Goal: Check status: Check status

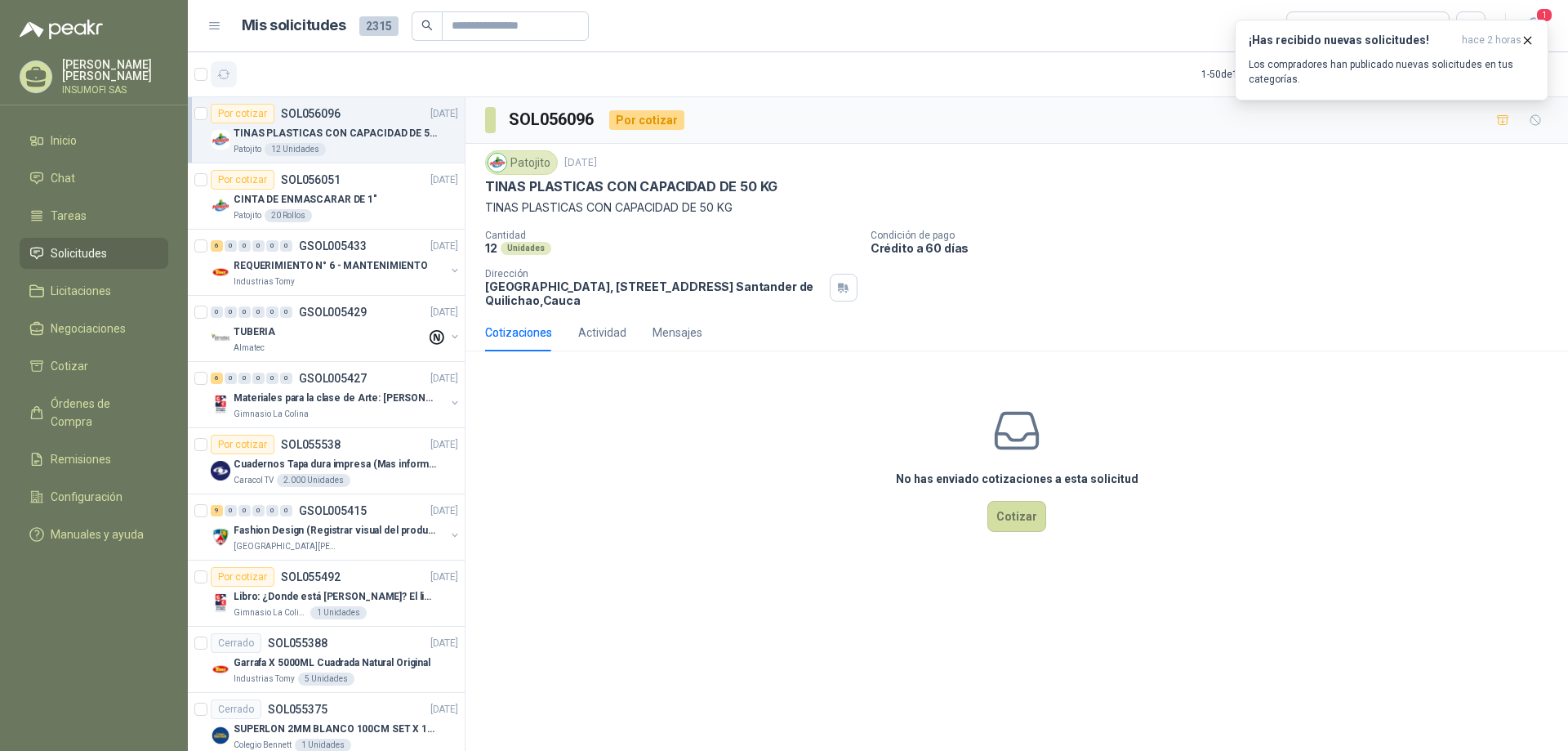
click at [227, 73] on icon "button" at bounding box center [224, 74] width 12 height 8
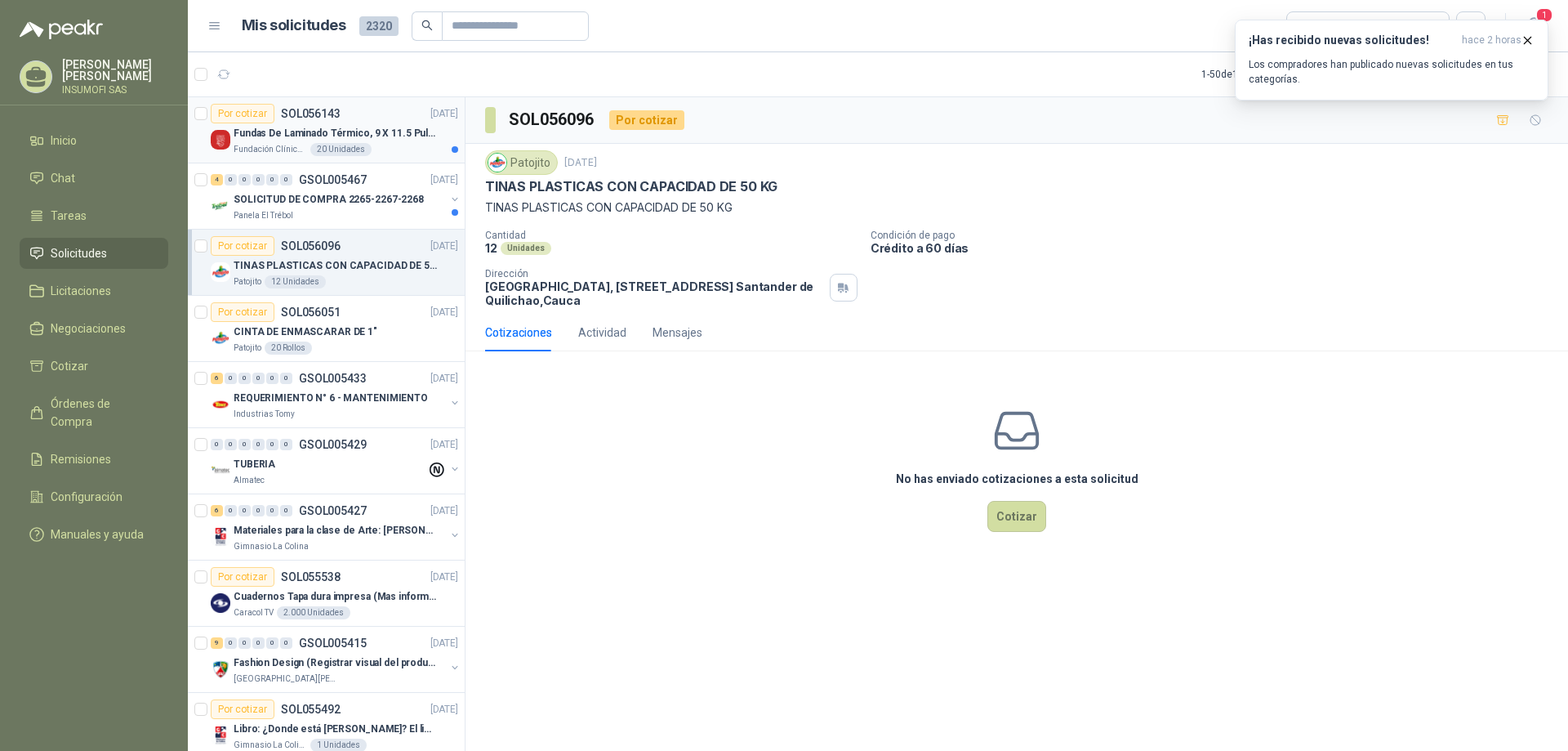
click at [314, 130] on p "Fundas De Laminado Térmico, 9 X 11.5 Pulgadas" at bounding box center [335, 133] width 203 height 16
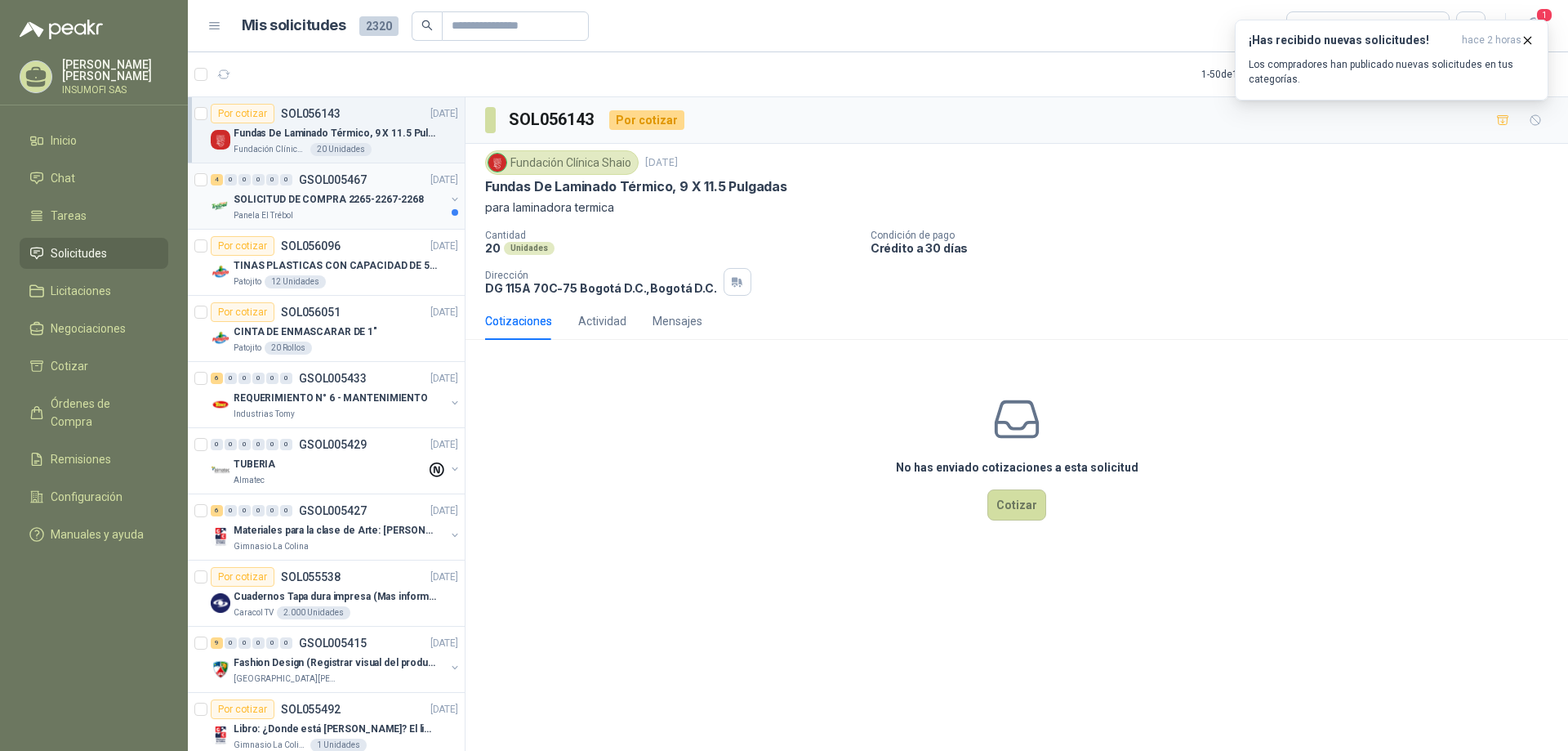
click at [312, 188] on div "4 0 0 0 0 0 GSOL005467 [DATE]" at bounding box center [336, 179] width 250 height 20
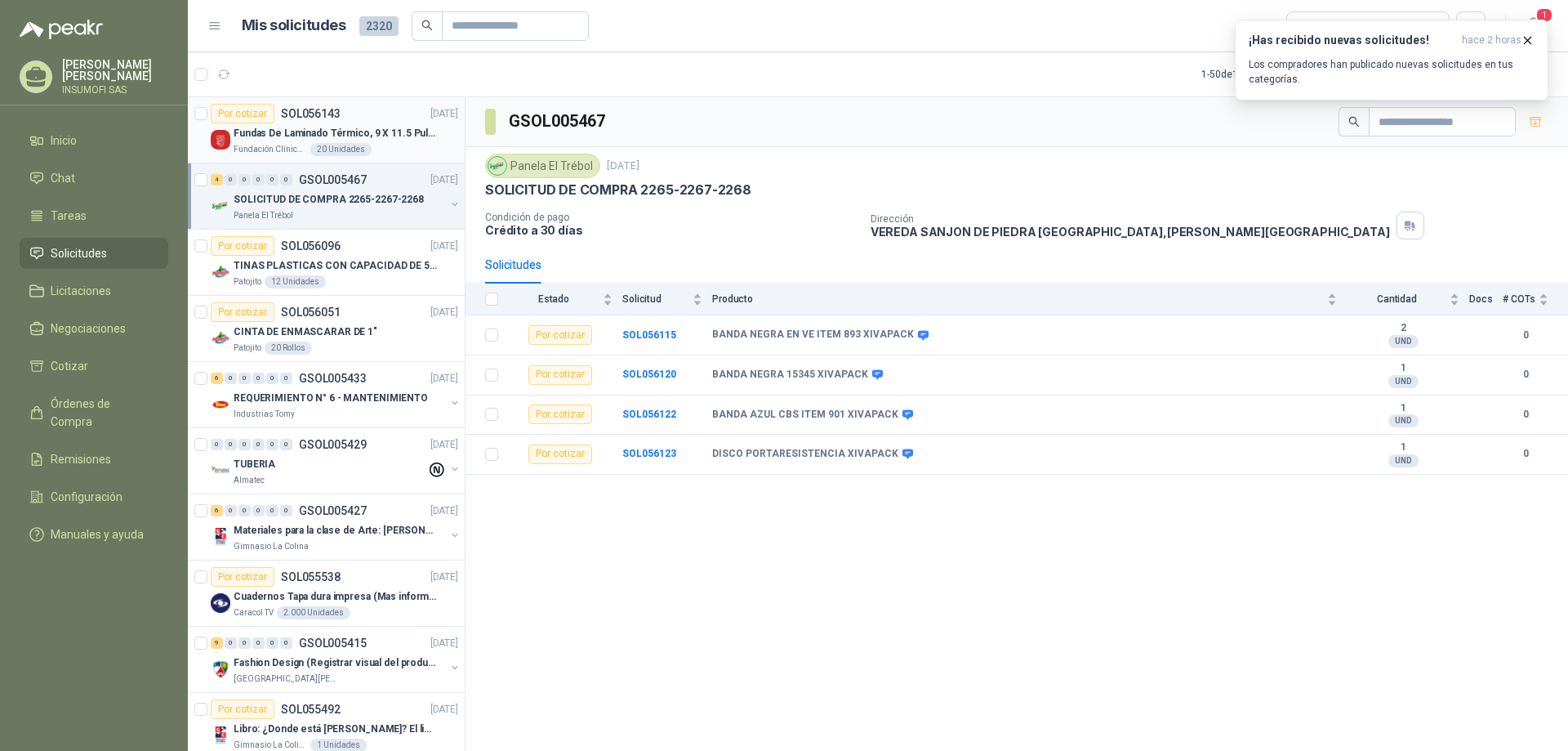
click at [301, 137] on p "Fundas De Laminado Térmico, 9 X 11.5 Pulgadas" at bounding box center [335, 133] width 203 height 16
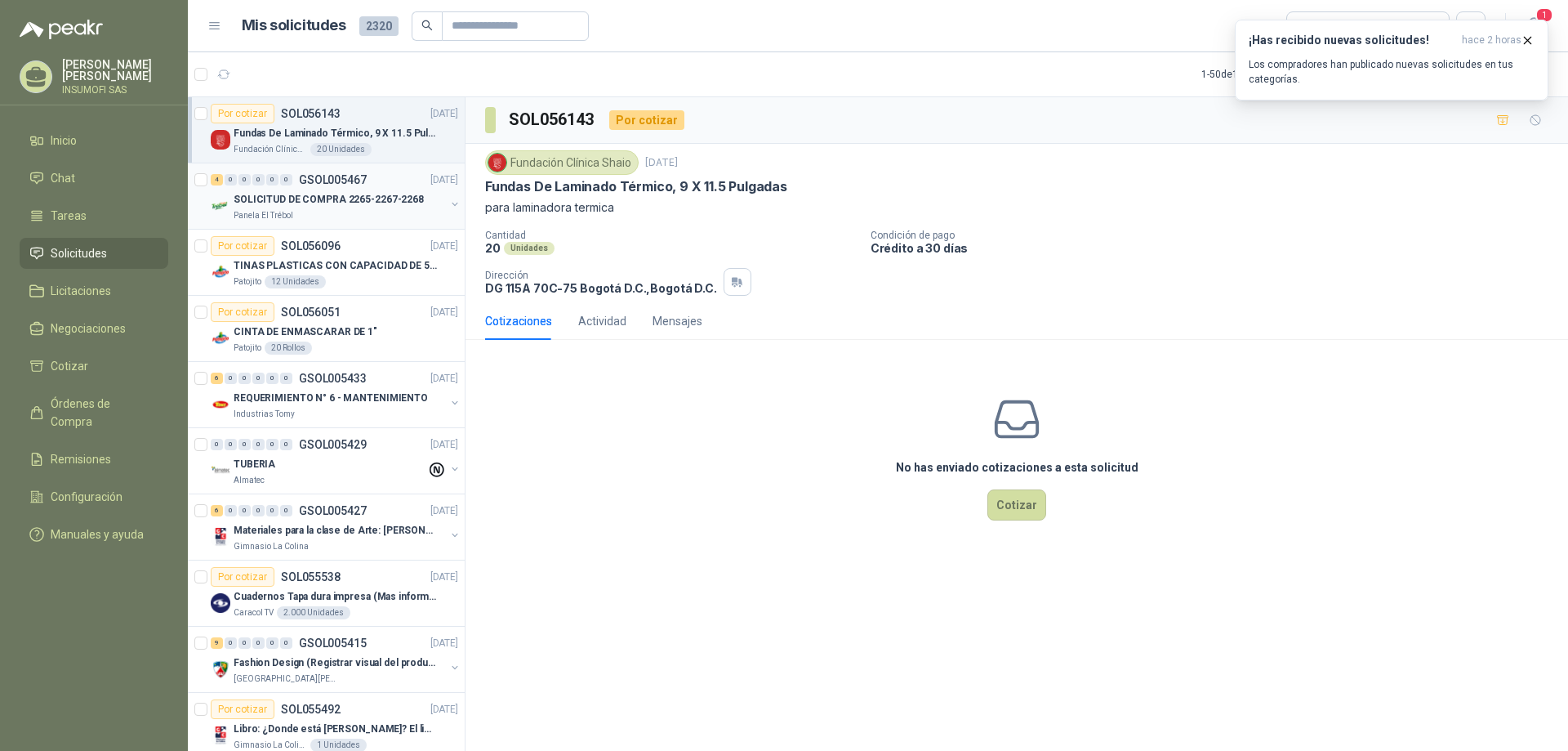
click at [370, 185] on div "4 0 0 0 0 0 GSOL005467 [DATE]" at bounding box center [336, 179] width 250 height 20
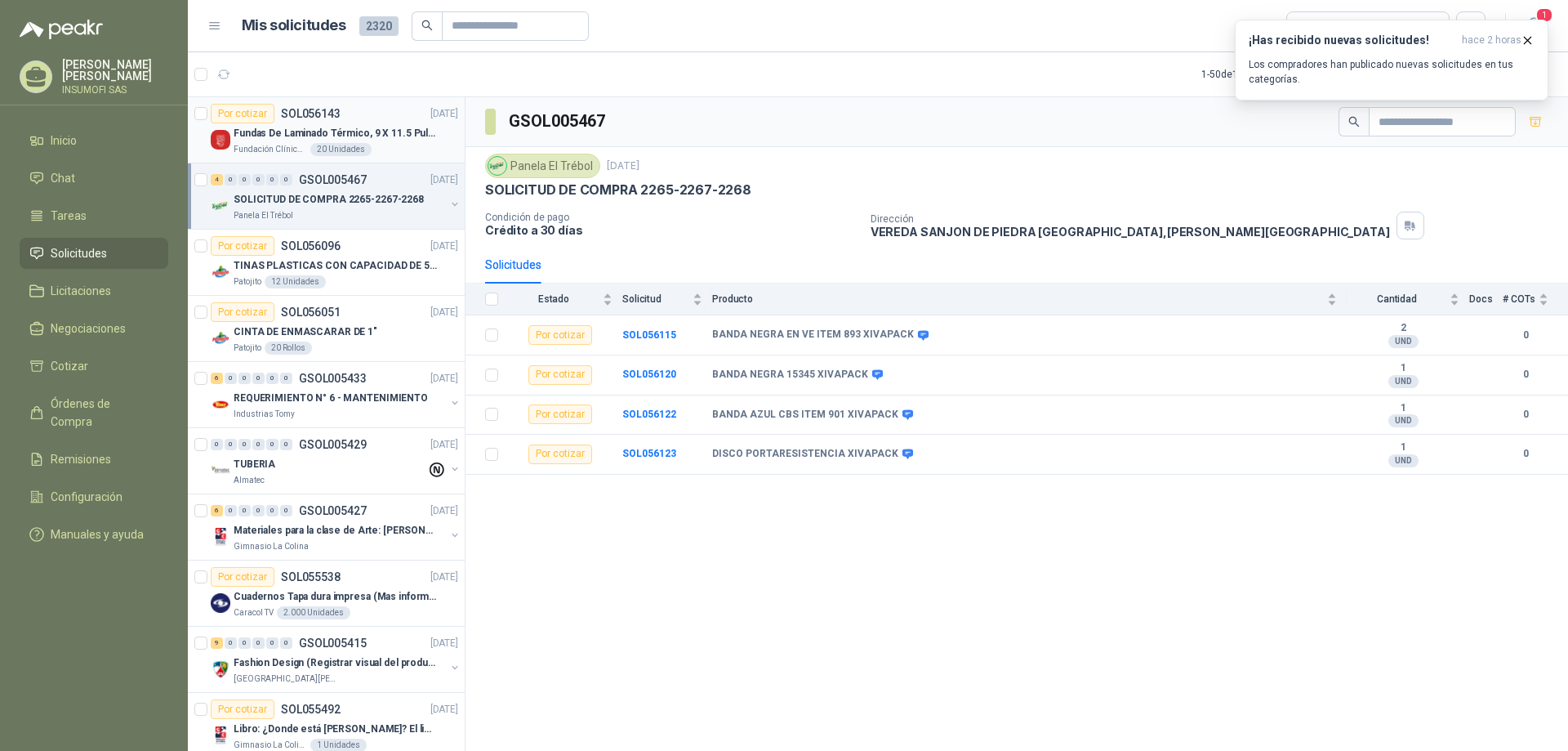
click at [378, 138] on p "Fundas De Laminado Térmico, 9 X 11.5 Pulgadas" at bounding box center [335, 133] width 203 height 16
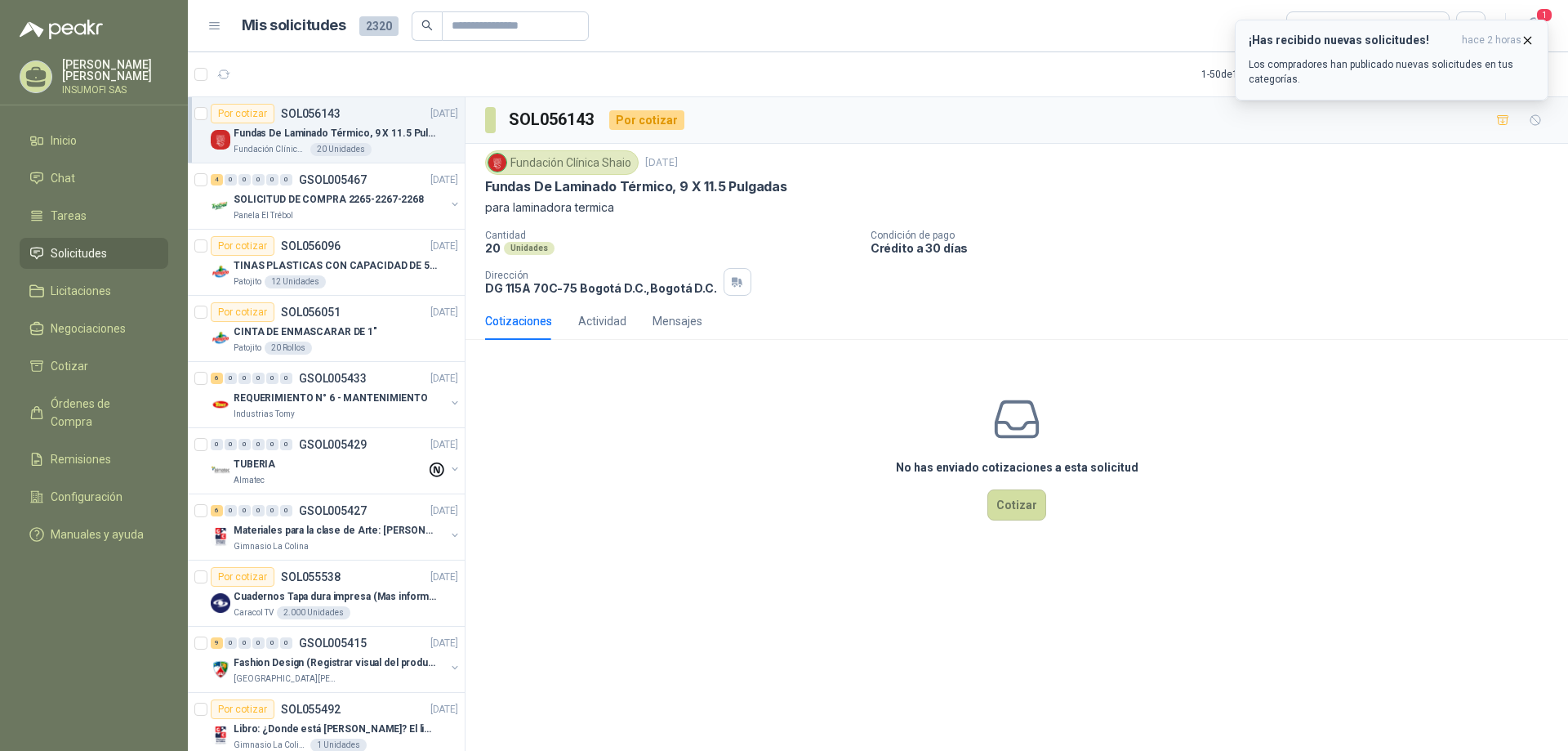
click at [1363, 43] on h3 "¡Has recibido nuevas solicitudes!" at bounding box center [1351, 40] width 206 height 14
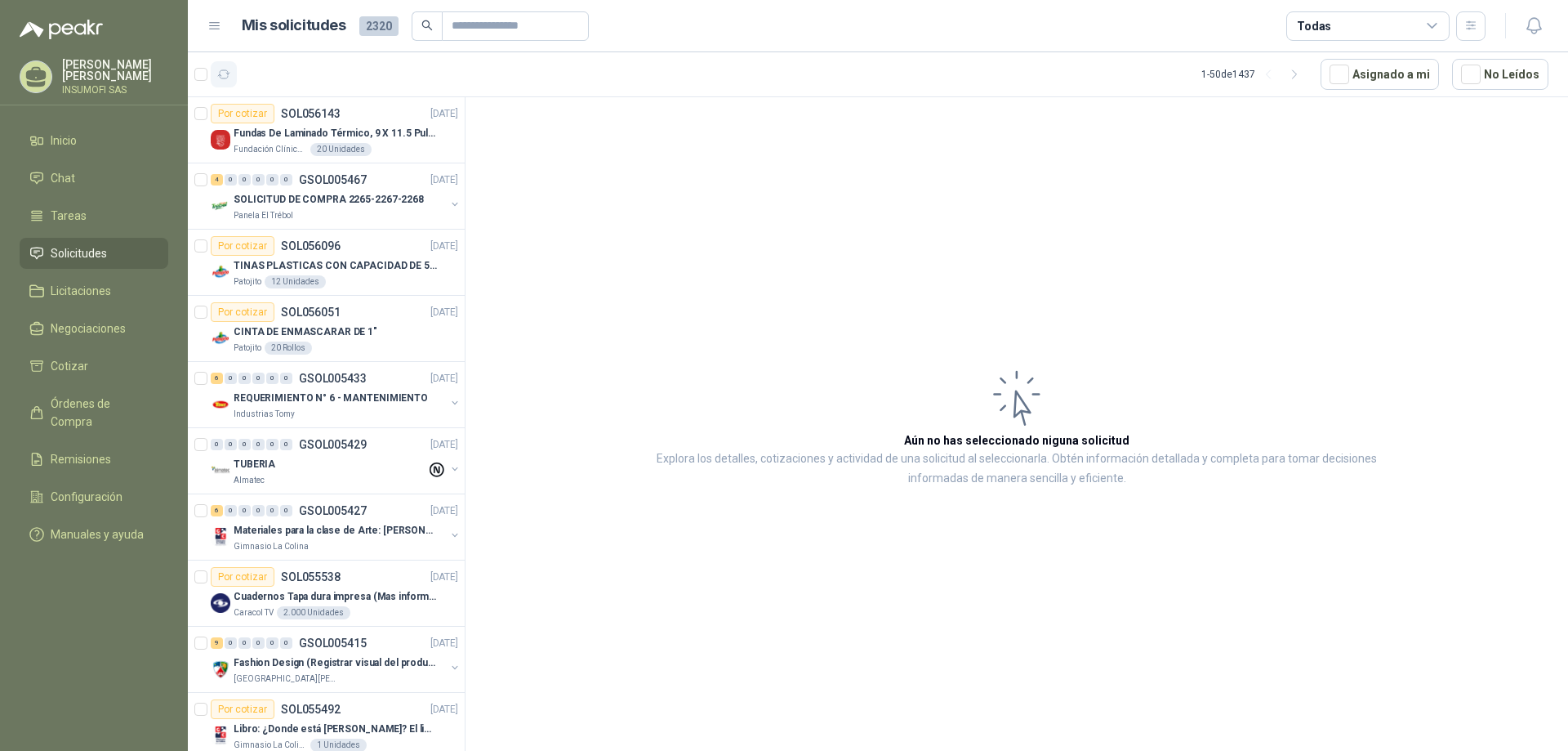
click at [223, 75] on icon "button" at bounding box center [224, 74] width 14 height 14
